Goal: Obtain resource: Download file/media

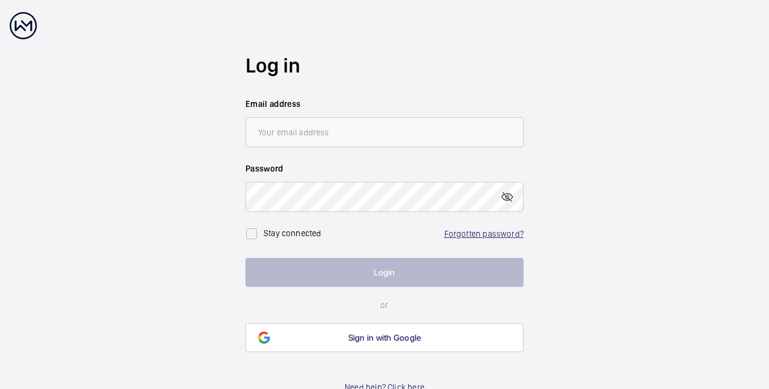
click at [482, 238] on link "Forgotten password?" at bounding box center [483, 234] width 79 height 10
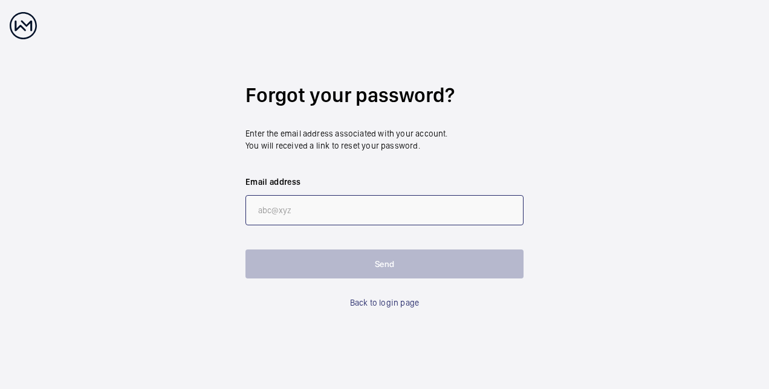
click at [342, 198] on input "email" at bounding box center [384, 210] width 278 height 30
type input "[EMAIL_ADDRESS][DOMAIN_NAME]"
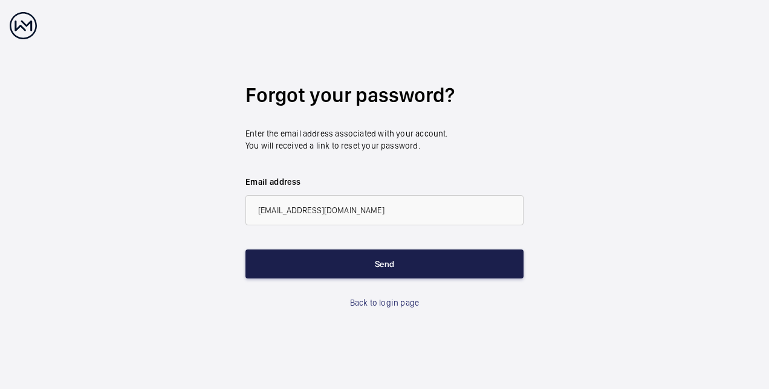
click at [339, 259] on button "Send" at bounding box center [384, 264] width 278 height 29
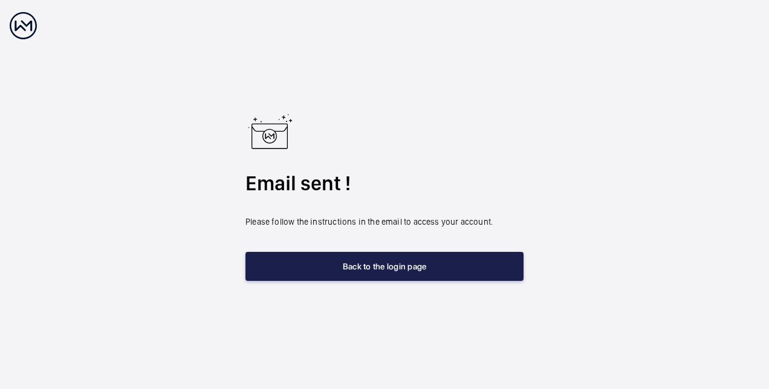
click at [393, 271] on button "Back to the login page" at bounding box center [384, 266] width 278 height 29
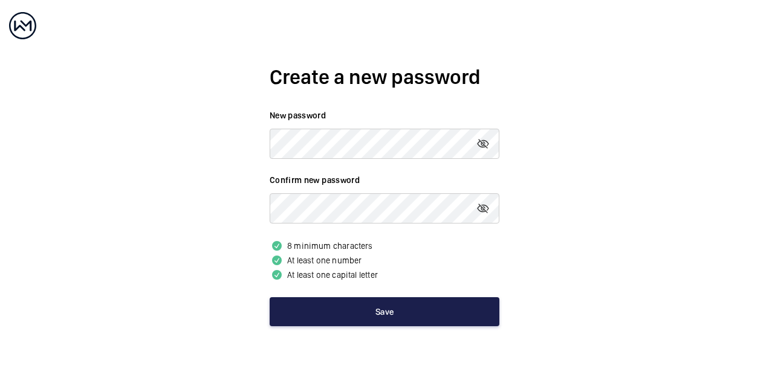
click at [357, 312] on button "Save" at bounding box center [385, 311] width 230 height 29
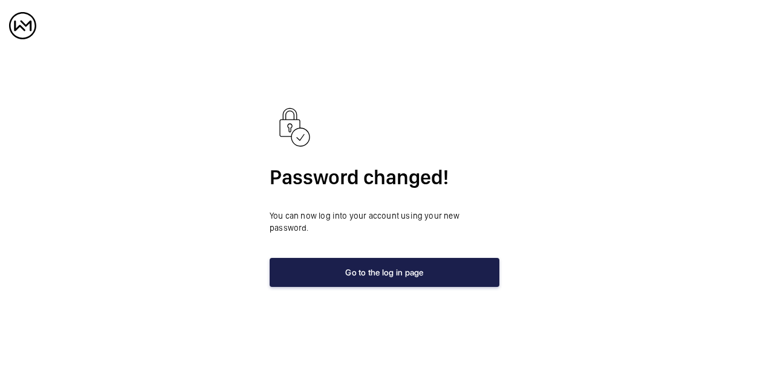
click at [394, 271] on button "Go to the log in page" at bounding box center [385, 272] width 230 height 29
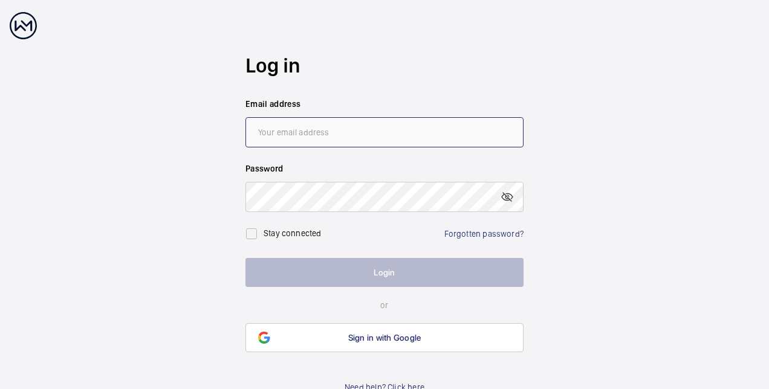
click at [346, 137] on input "email" at bounding box center [384, 132] width 278 height 30
type input "[EMAIL_ADDRESS][DOMAIN_NAME]"
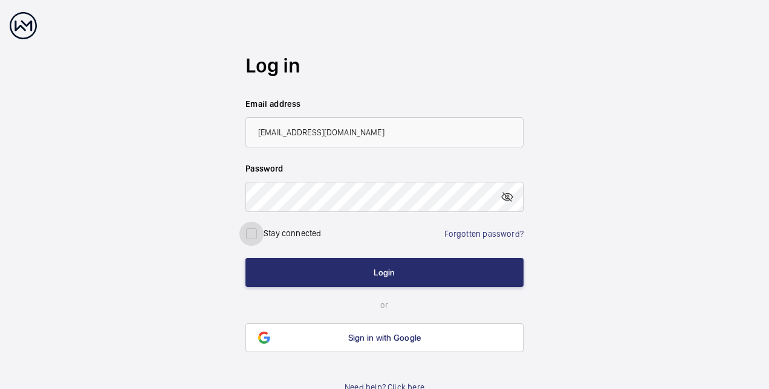
click at [253, 234] on input "checkbox" at bounding box center [251, 234] width 24 height 24
checkbox input "true"
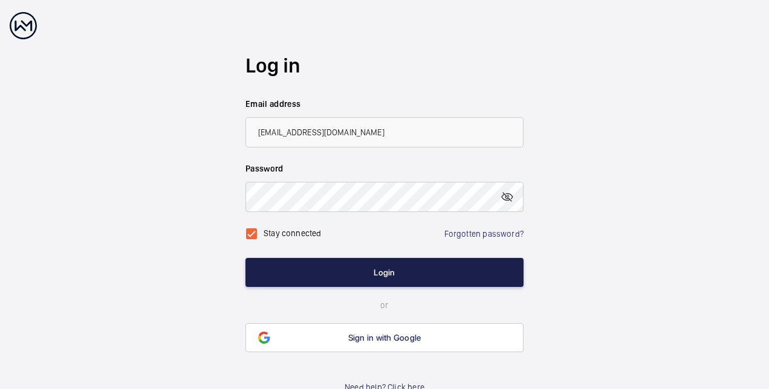
click at [316, 258] on button "Login" at bounding box center [384, 272] width 278 height 29
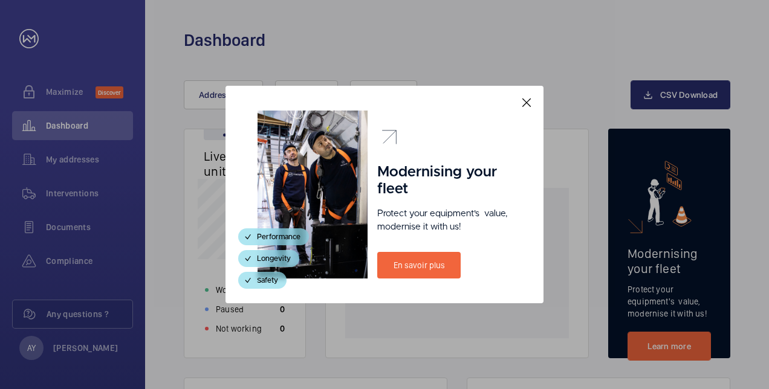
click at [525, 103] on mat-icon at bounding box center [526, 103] width 15 height 15
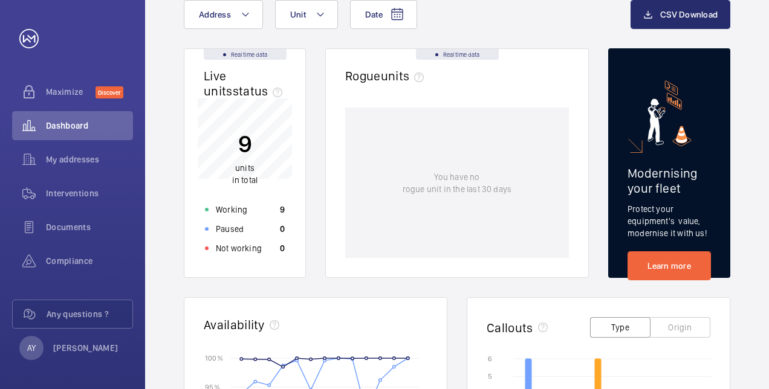
scroll to position [82, 0]
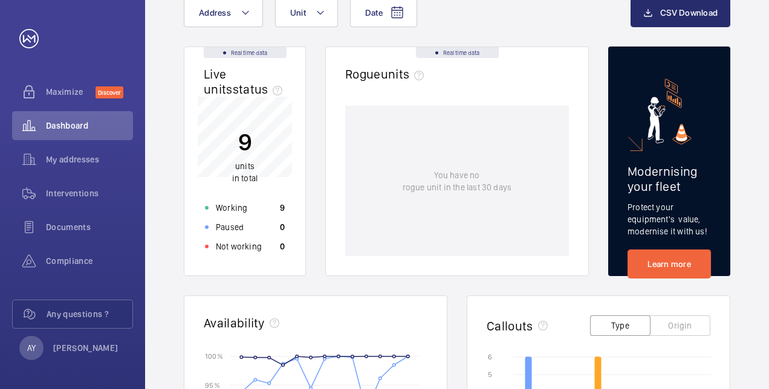
click at [254, 137] on p "9" at bounding box center [244, 142] width 25 height 30
click at [74, 227] on span "Documents" at bounding box center [89, 227] width 87 height 12
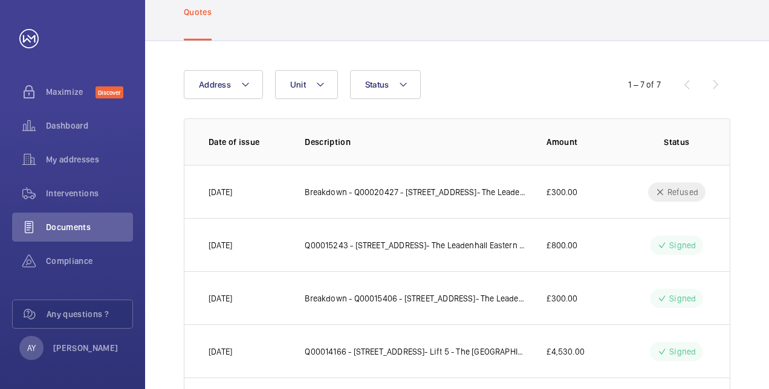
scroll to position [67, 0]
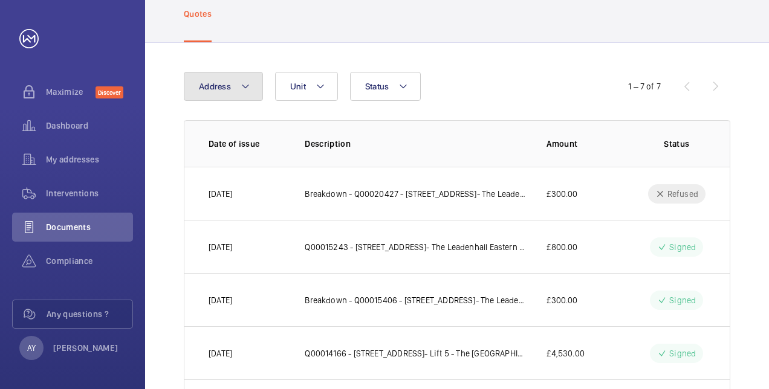
click at [241, 87] on mat-icon at bounding box center [246, 86] width 10 height 15
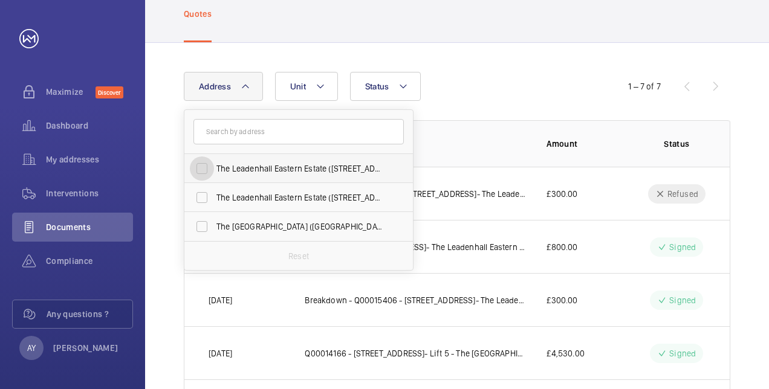
click at [201, 166] on input "The Leadenhall Eastern Estate ([STREET_ADDRESS]) - [STREET_ADDRESS]" at bounding box center [202, 169] width 24 height 24
checkbox input "true"
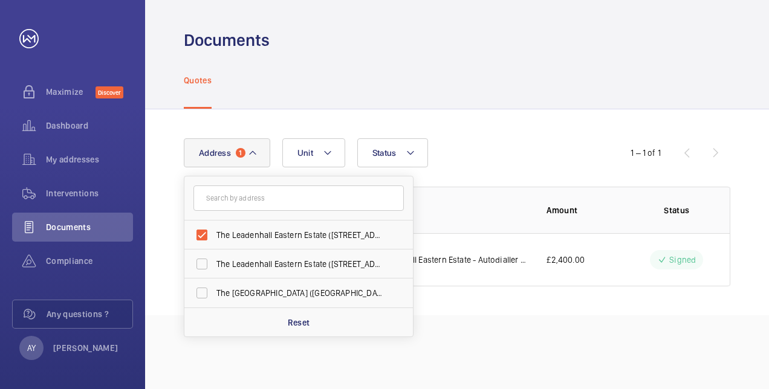
click at [490, 97] on div "Quotes" at bounding box center [457, 79] width 547 height 57
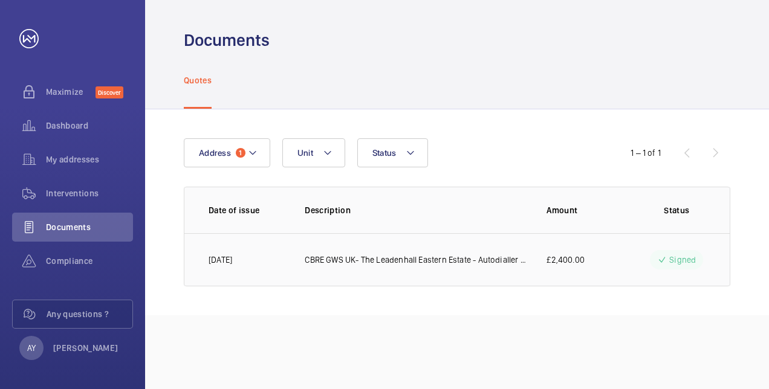
click at [512, 259] on p "CBRE GWS UK- The Leadenhall Eastern Estate - Autodialler replacement - [STREET_…" at bounding box center [416, 260] width 222 height 12
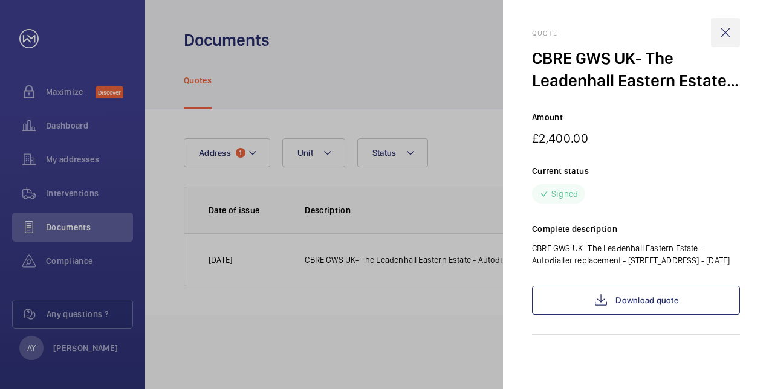
click at [731, 31] on wm-front-icon-button at bounding box center [725, 32] width 29 height 29
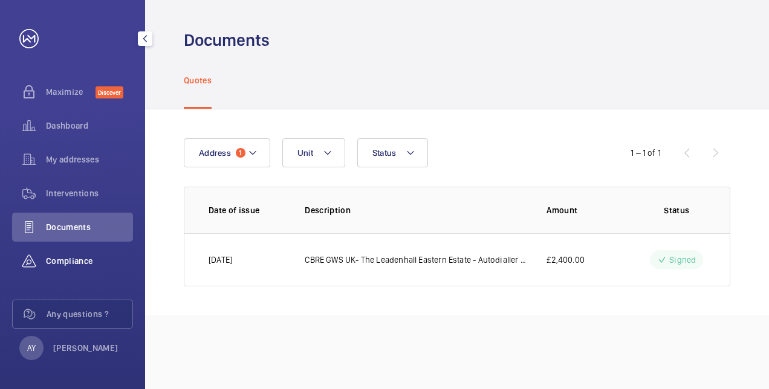
click at [76, 255] on span "Compliance" at bounding box center [89, 261] width 87 height 12
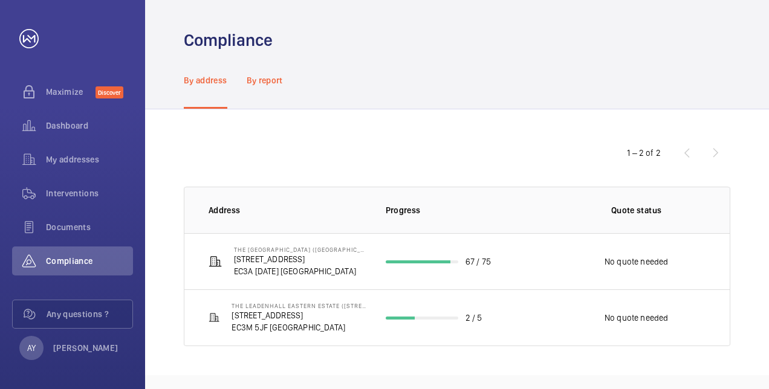
click at [276, 82] on p "By report" at bounding box center [265, 80] width 36 height 12
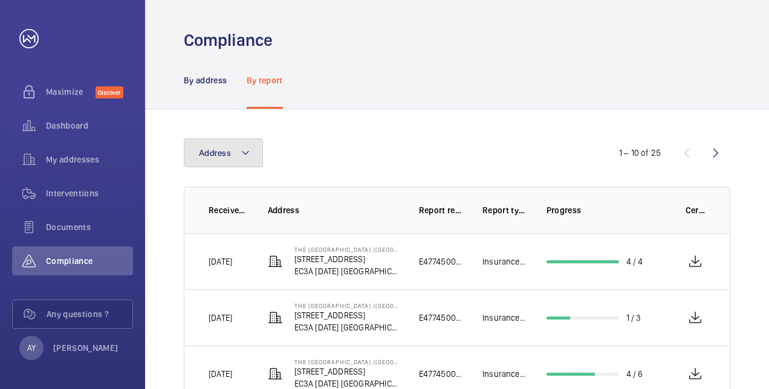
click at [255, 166] on button "Address" at bounding box center [223, 152] width 79 height 29
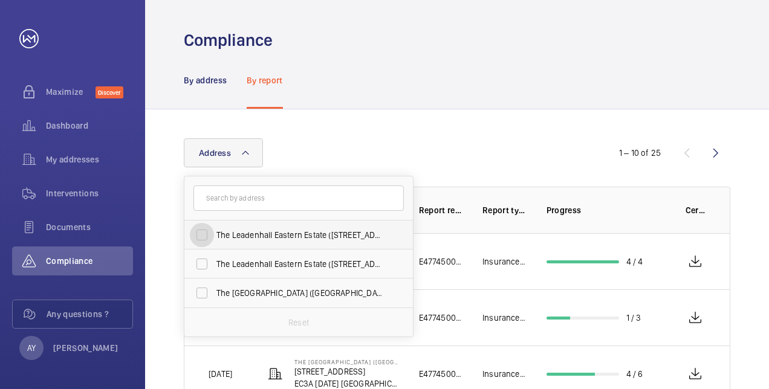
click at [204, 236] on input "The Leadenhall Eastern Estate ([STREET_ADDRESS]) - [STREET_ADDRESS]" at bounding box center [202, 235] width 24 height 24
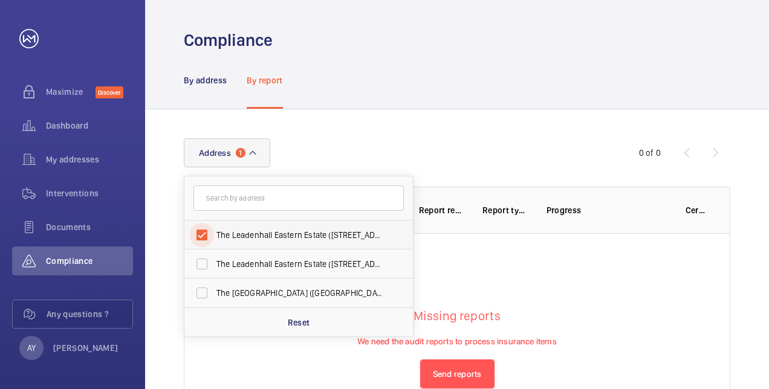
click at [203, 237] on input "The Leadenhall Eastern Estate ([STREET_ADDRESS]) - [STREET_ADDRESS]" at bounding box center [202, 235] width 24 height 24
checkbox input "false"
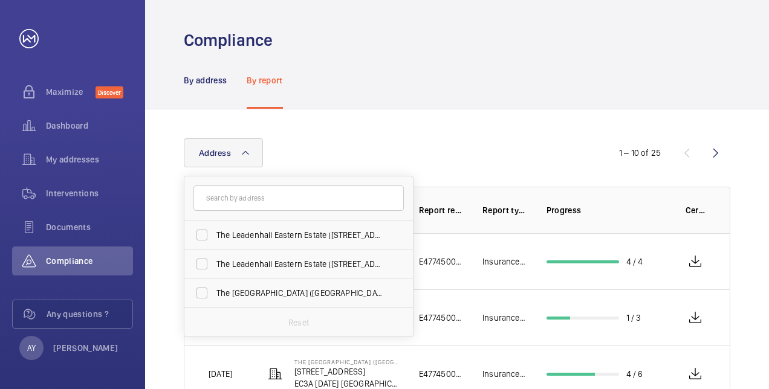
click at [391, 67] on div "By address By report" at bounding box center [457, 79] width 547 height 57
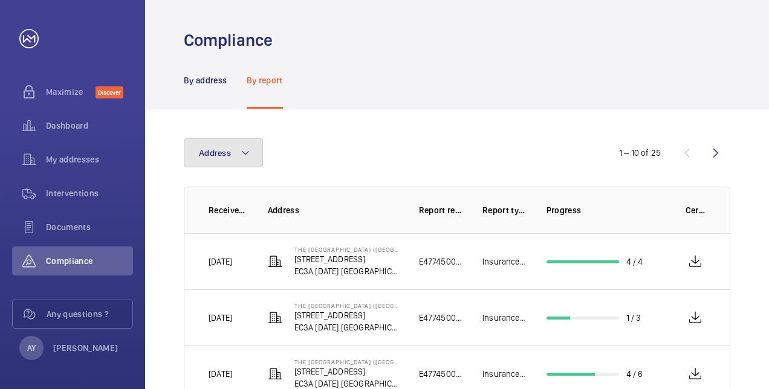
click at [242, 150] on mat-icon at bounding box center [246, 153] width 10 height 15
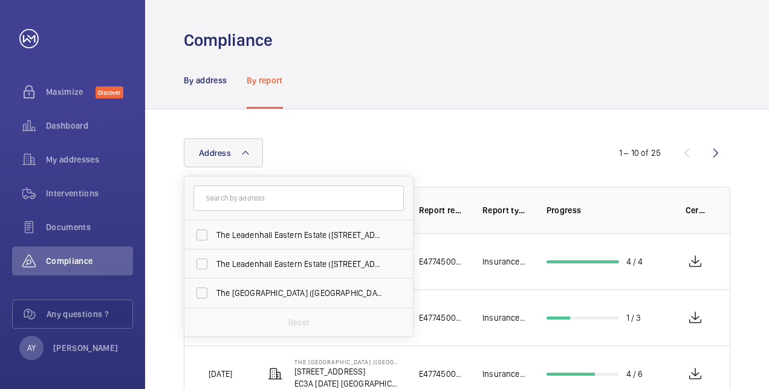
click at [242, 150] on mat-icon at bounding box center [246, 153] width 10 height 15
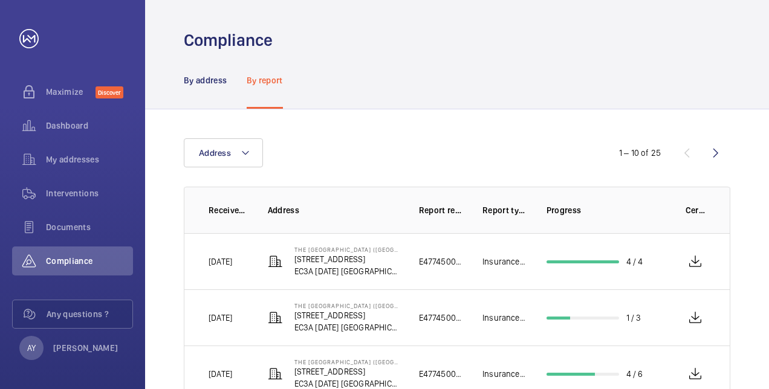
click at [715, 155] on wm-front-icon-button at bounding box center [715, 152] width 29 height 29
click at [65, 226] on span "Documents" at bounding box center [89, 227] width 87 height 12
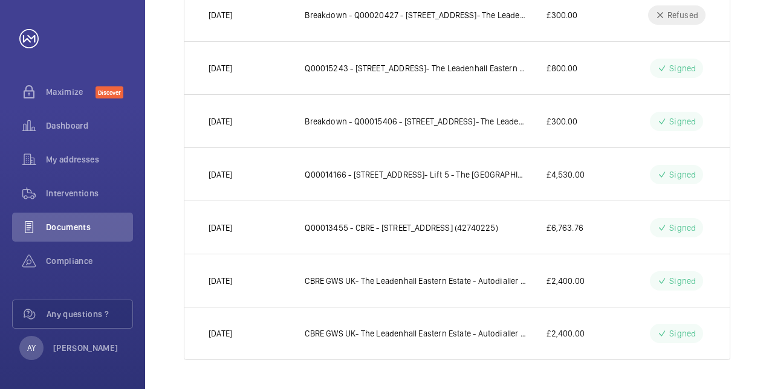
scroll to position [16, 0]
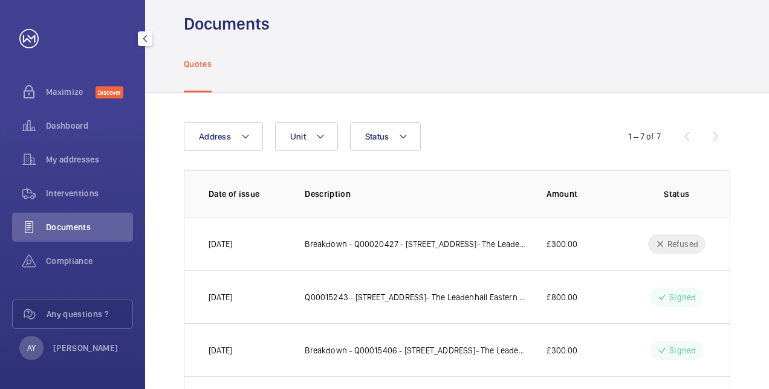
click at [35, 39] on link at bounding box center [28, 38] width 19 height 19
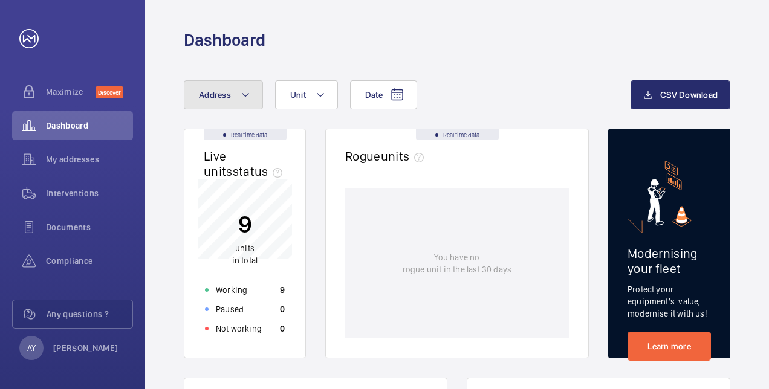
click at [247, 97] on mat-icon at bounding box center [246, 95] width 10 height 15
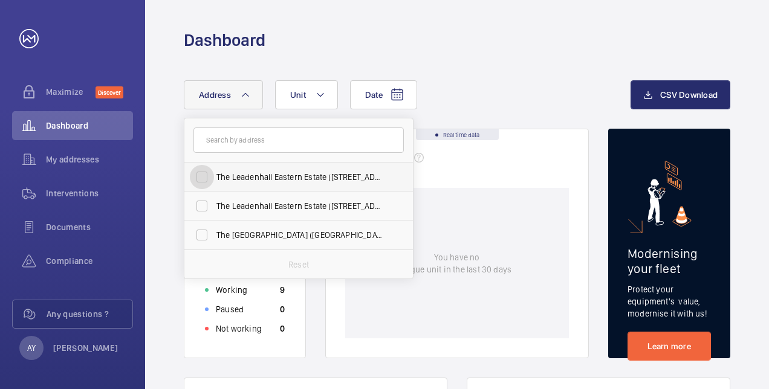
click at [203, 176] on input "The Leadenhall Eastern Estate ([STREET_ADDRESS]) - [STREET_ADDRESS]" at bounding box center [202, 177] width 24 height 24
checkbox input "true"
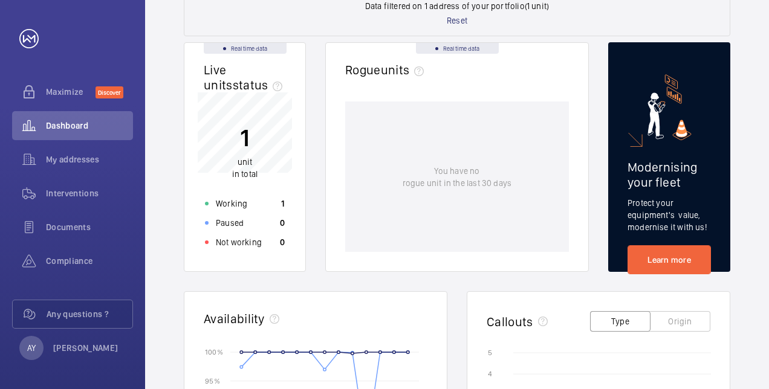
scroll to position [139, 0]
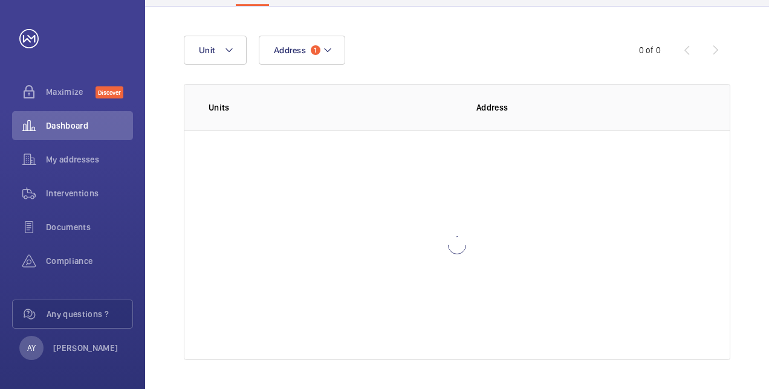
scroll to position [80, 0]
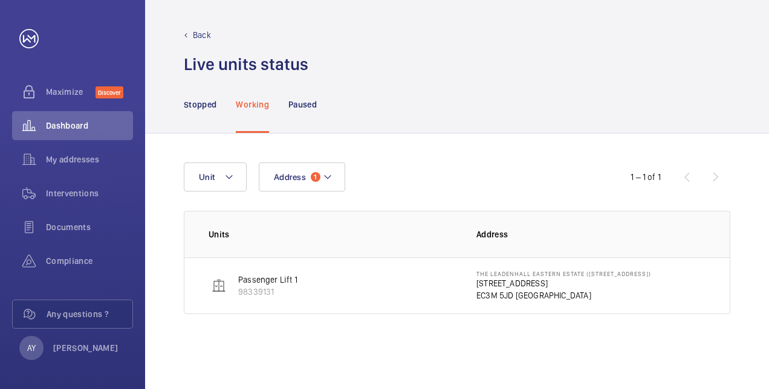
click at [221, 285] on img at bounding box center [219, 286] width 15 height 15
click at [200, 108] on p "Stopped" at bounding box center [200, 105] width 33 height 12
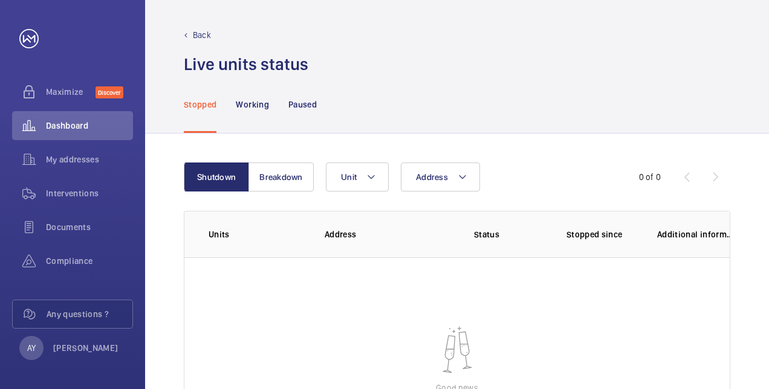
click at [484, 76] on div "Stopped Working Paused" at bounding box center [457, 104] width 547 height 57
click at [60, 94] on span "Maximize" at bounding box center [71, 92] width 50 height 12
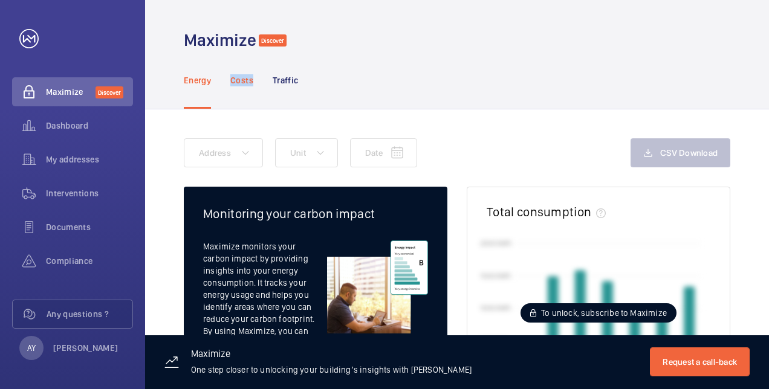
click at [240, 84] on p "Costs" at bounding box center [241, 80] width 23 height 12
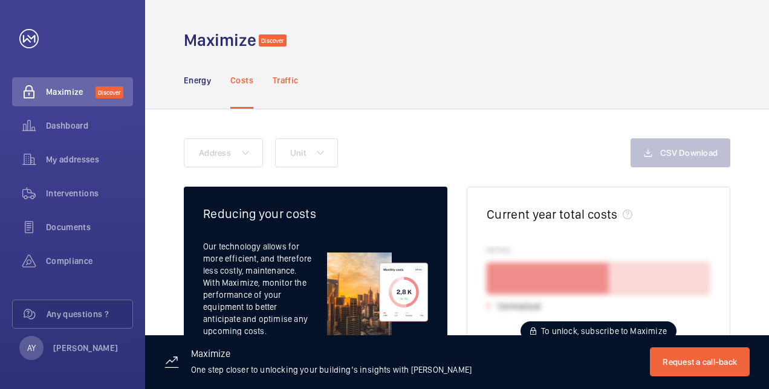
click at [279, 83] on p "Traffic" at bounding box center [285, 80] width 25 height 12
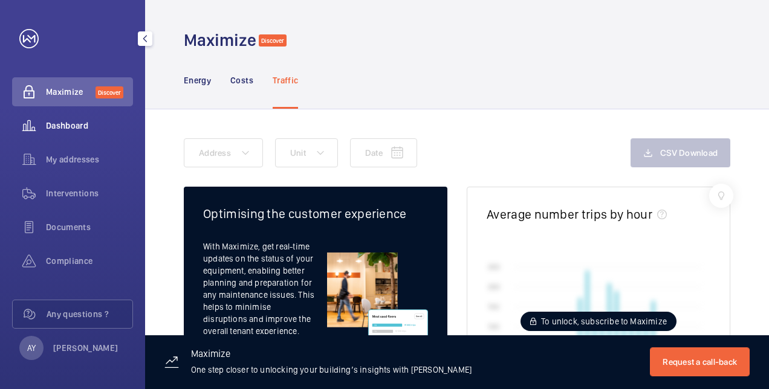
click at [91, 120] on span "Dashboard" at bounding box center [89, 126] width 87 height 12
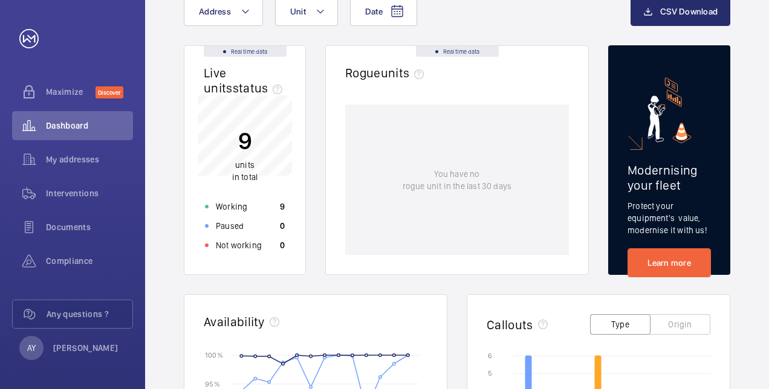
scroll to position [85, 0]
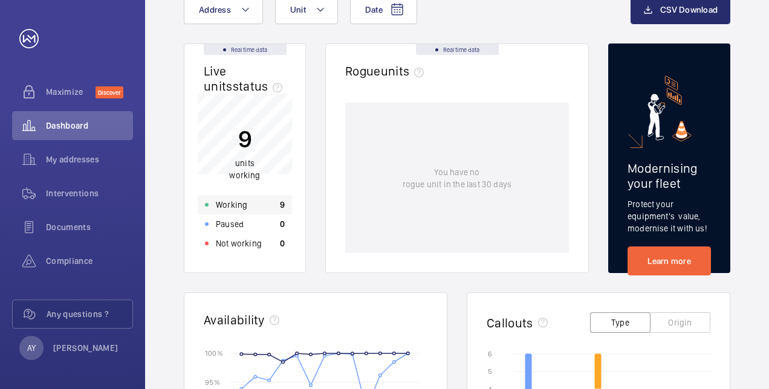
click at [226, 204] on p "Working" at bounding box center [231, 205] width 31 height 12
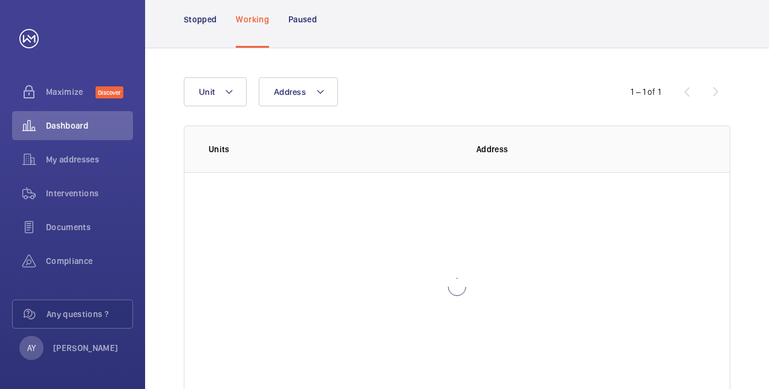
scroll to position [80, 0]
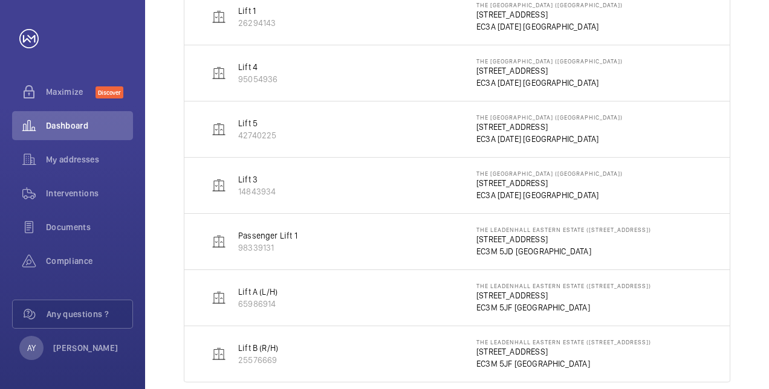
scroll to position [401, 0]
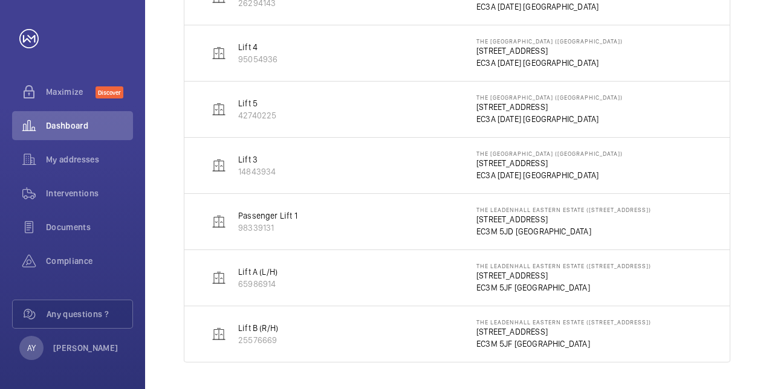
click at [222, 219] on img at bounding box center [219, 222] width 15 height 15
click at [212, 220] on img at bounding box center [219, 222] width 15 height 15
click at [218, 220] on img at bounding box center [219, 222] width 15 height 15
click at [268, 214] on p "Passenger Lift 1" at bounding box center [267, 216] width 59 height 12
click at [518, 219] on p "[STREET_ADDRESS]" at bounding box center [563, 219] width 175 height 12
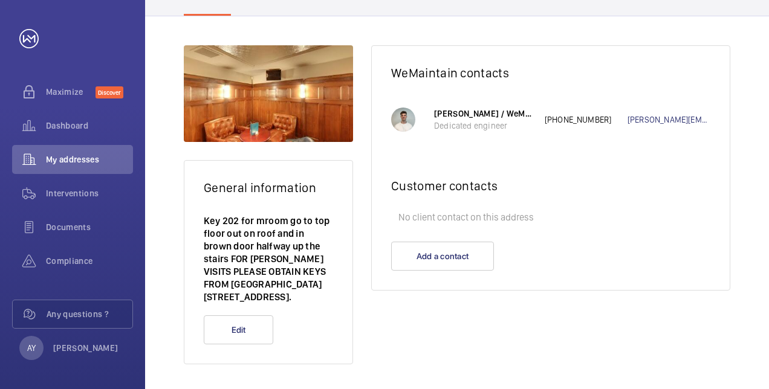
scroll to position [166, 0]
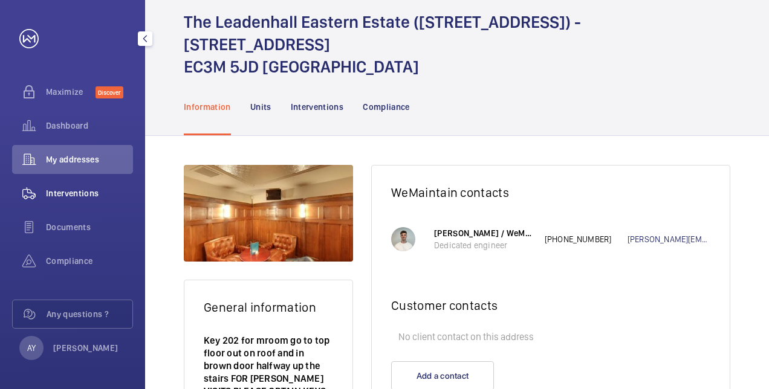
click at [67, 186] on div "Interventions" at bounding box center [72, 193] width 121 height 29
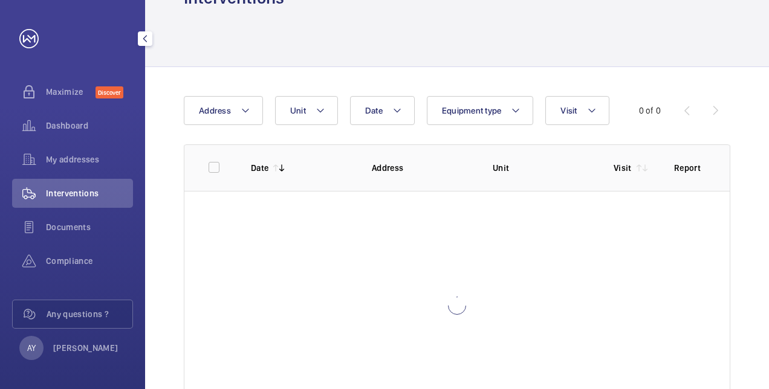
scroll to position [18, 0]
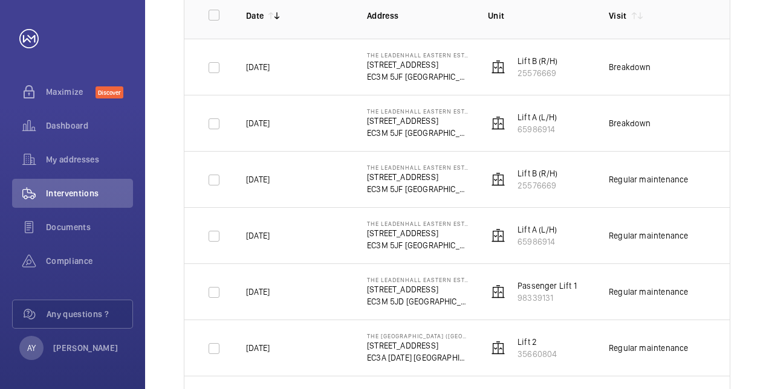
scroll to position [195, 0]
click at [644, 291] on div "Regular maintenance" at bounding box center [648, 292] width 79 height 12
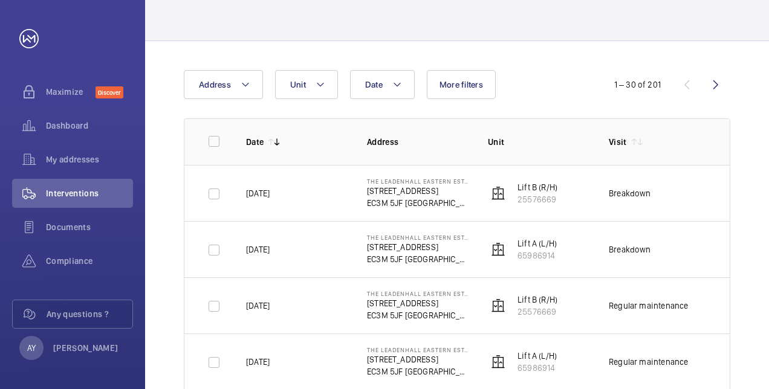
scroll to position [70, 0]
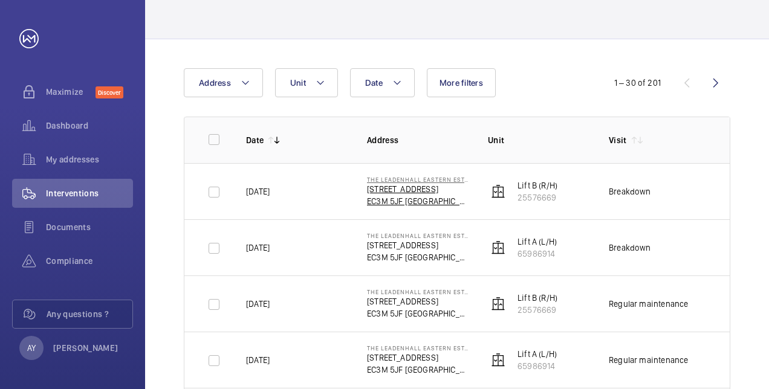
click at [395, 197] on p "EC3M 5JF [GEOGRAPHIC_DATA]" at bounding box center [418, 201] width 102 height 12
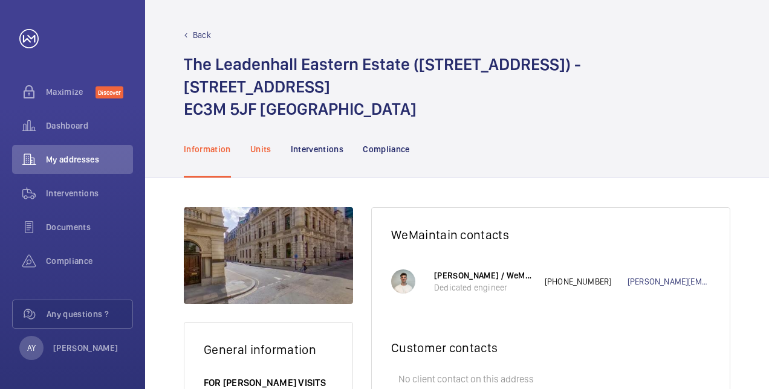
click at [259, 145] on p "Units" at bounding box center [260, 149] width 21 height 12
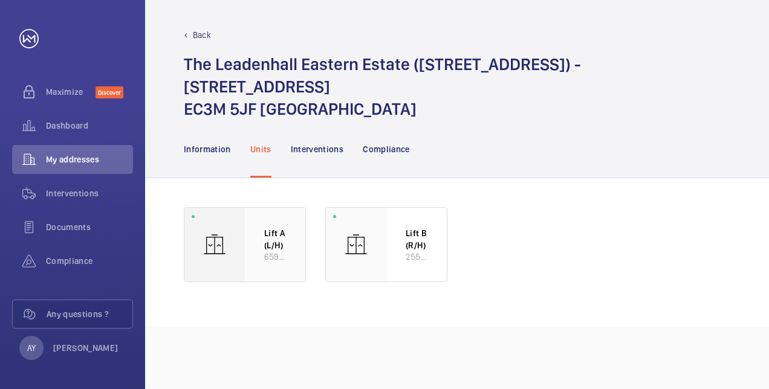
click at [225, 248] on img at bounding box center [215, 245] width 24 height 24
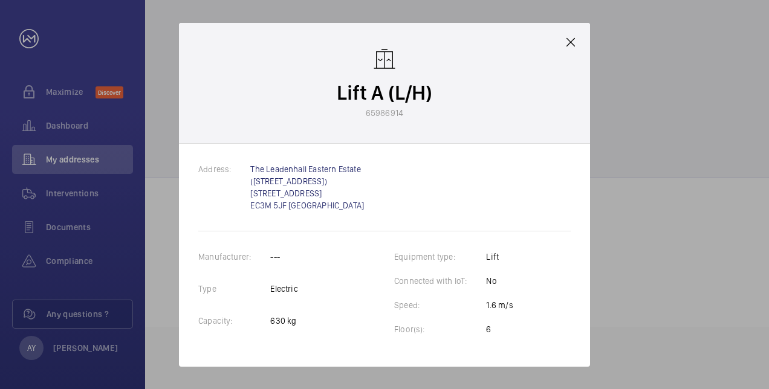
click at [570, 42] on mat-icon at bounding box center [570, 42] width 15 height 15
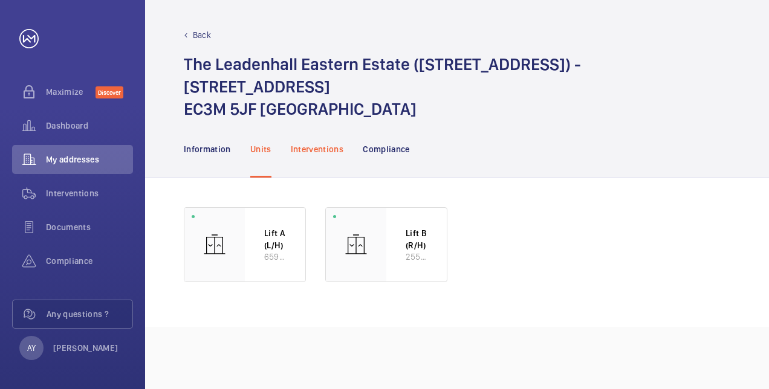
click at [314, 145] on p "Interventions" at bounding box center [317, 149] width 53 height 12
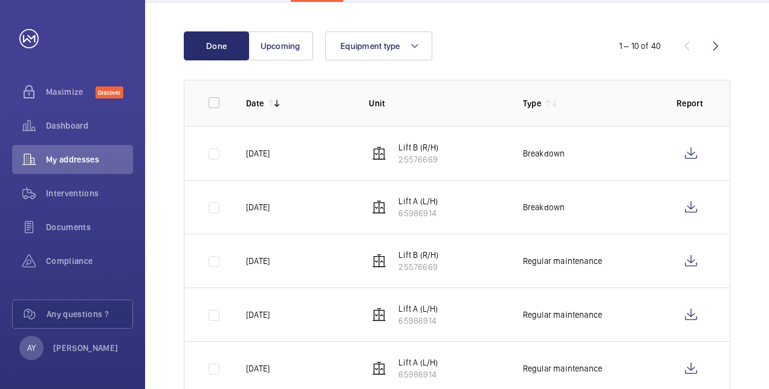
scroll to position [177, 0]
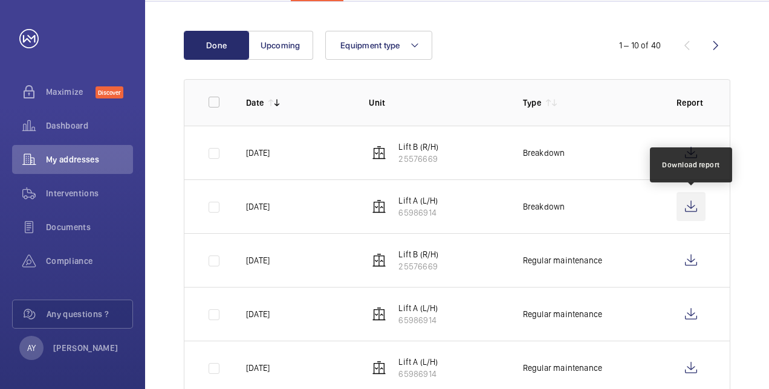
click at [693, 206] on wm-front-icon-button at bounding box center [691, 206] width 29 height 29
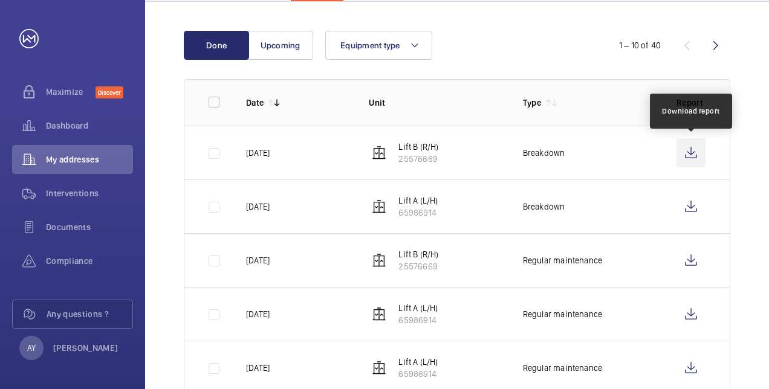
click at [692, 149] on wm-front-icon-button at bounding box center [691, 152] width 29 height 29
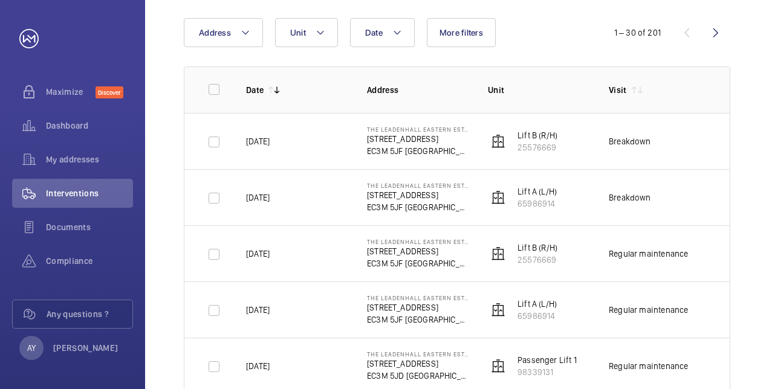
scroll to position [122, 0]
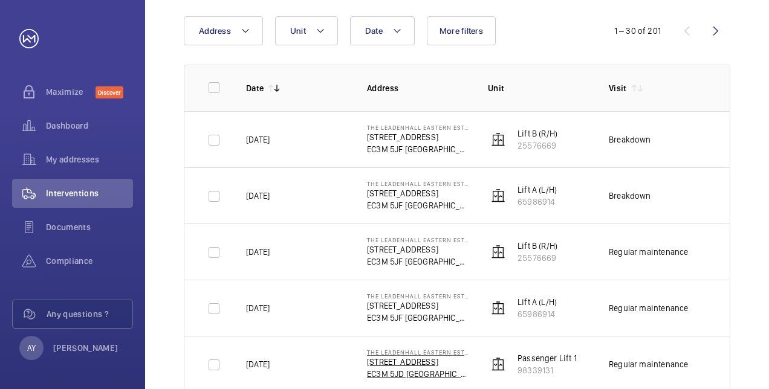
click at [404, 371] on p "EC3M 5JD [GEOGRAPHIC_DATA]" at bounding box center [418, 374] width 102 height 12
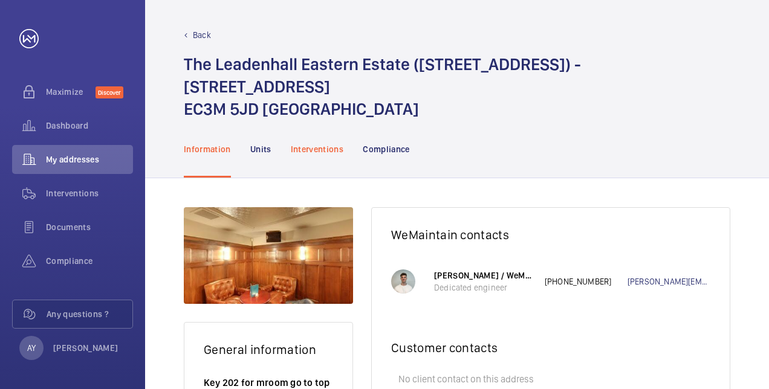
click at [316, 154] on p "Interventions" at bounding box center [317, 149] width 53 height 12
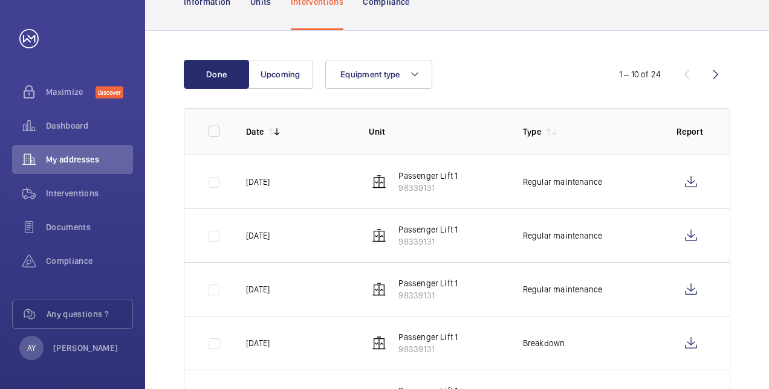
scroll to position [149, 0]
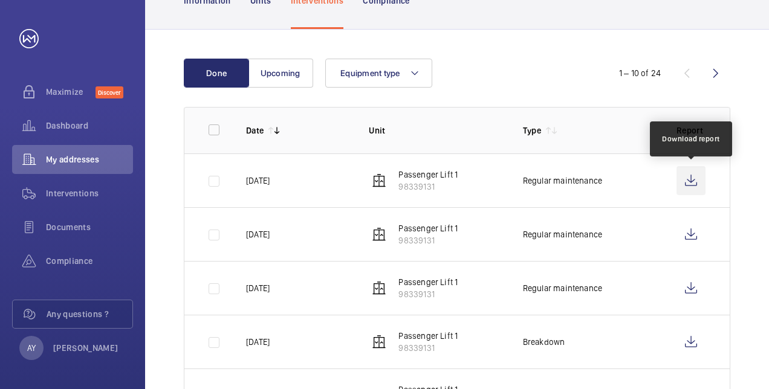
click at [696, 180] on wm-front-icon-button at bounding box center [691, 180] width 29 height 29
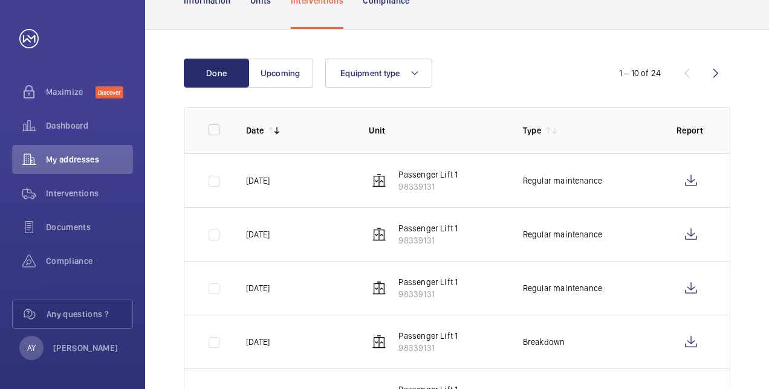
click at [296, 224] on td "[DATE]" at bounding box center [288, 234] width 123 height 54
